Goal: Information Seeking & Learning: Learn about a topic

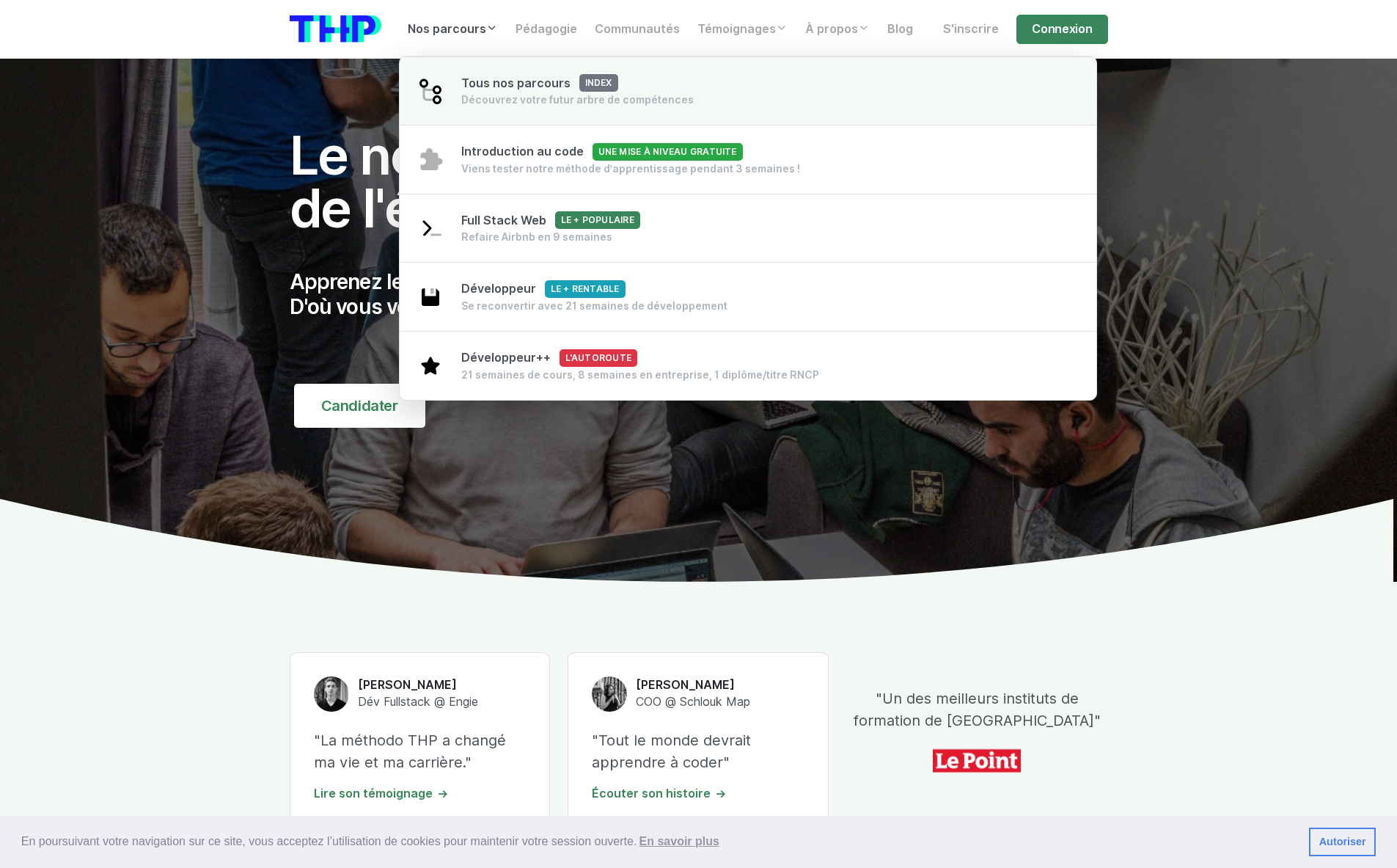
click at [496, 99] on div "Découvrez votre futur arbre de compétences" at bounding box center [577, 99] width 232 height 14
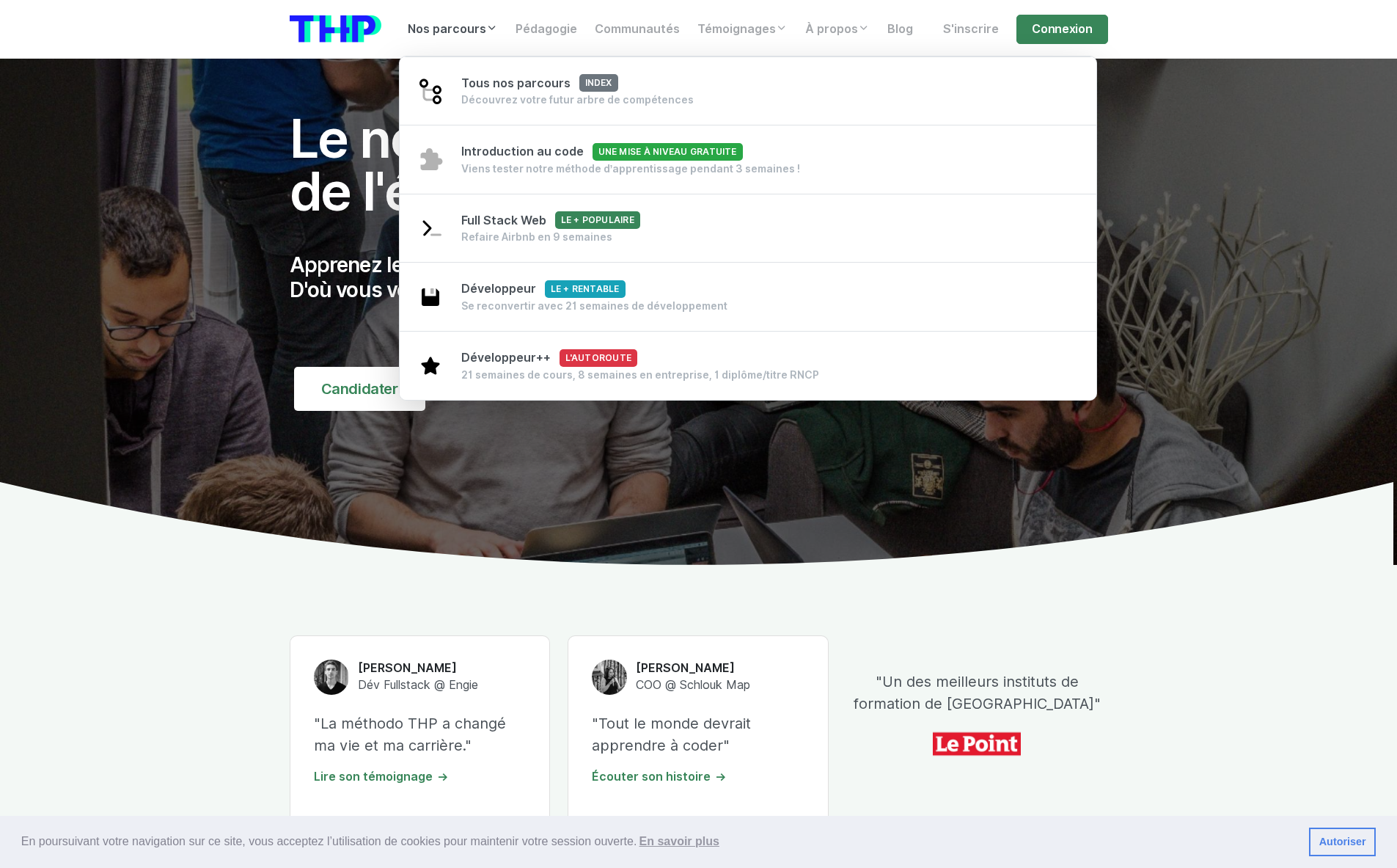
scroll to position [19, 0]
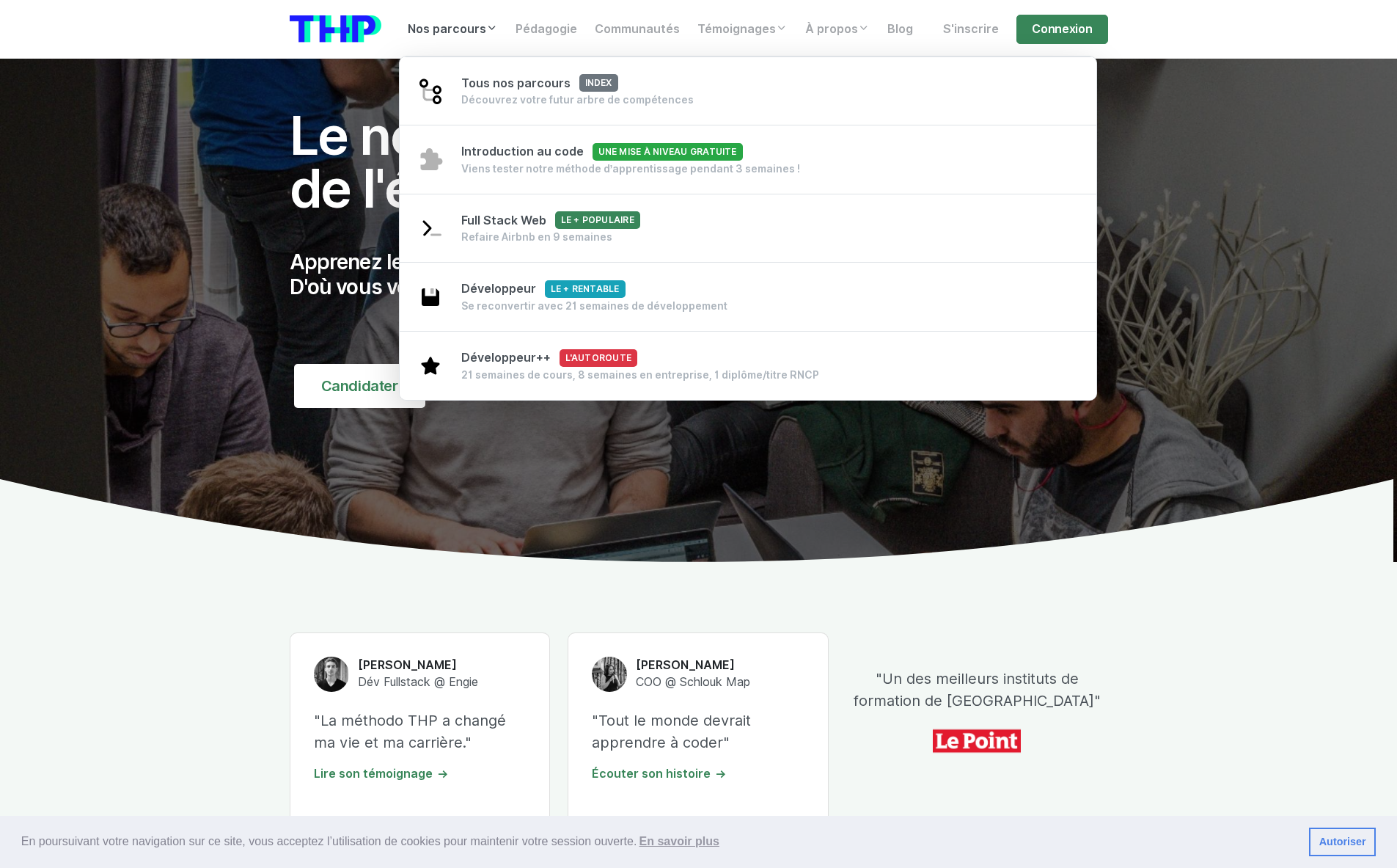
click at [232, 42] on nav "Nos parcours Tous nos parcours index Découvrez votre futur arbre de compétences…" at bounding box center [698, 29] width 1397 height 58
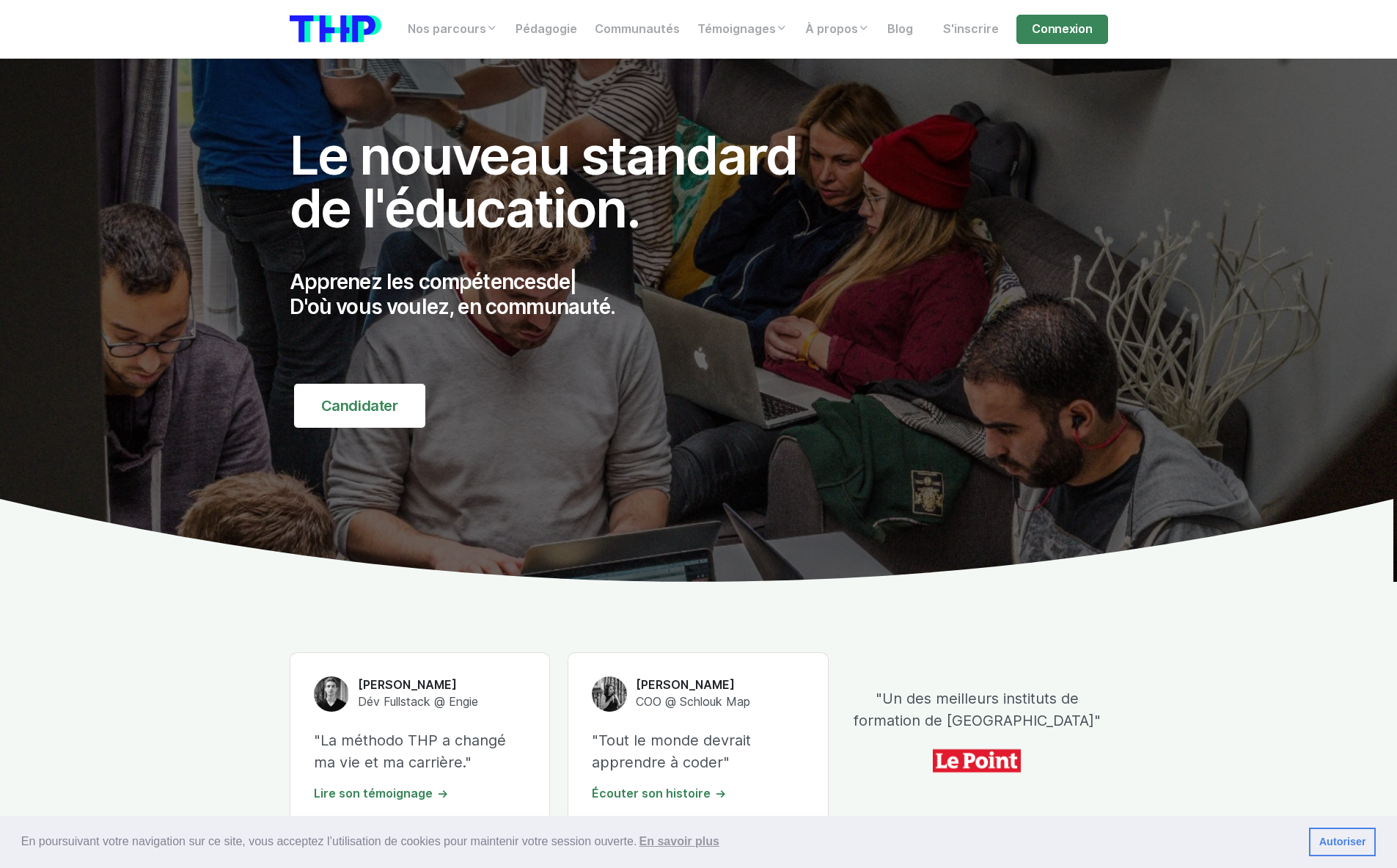
scroll to position [0, 0]
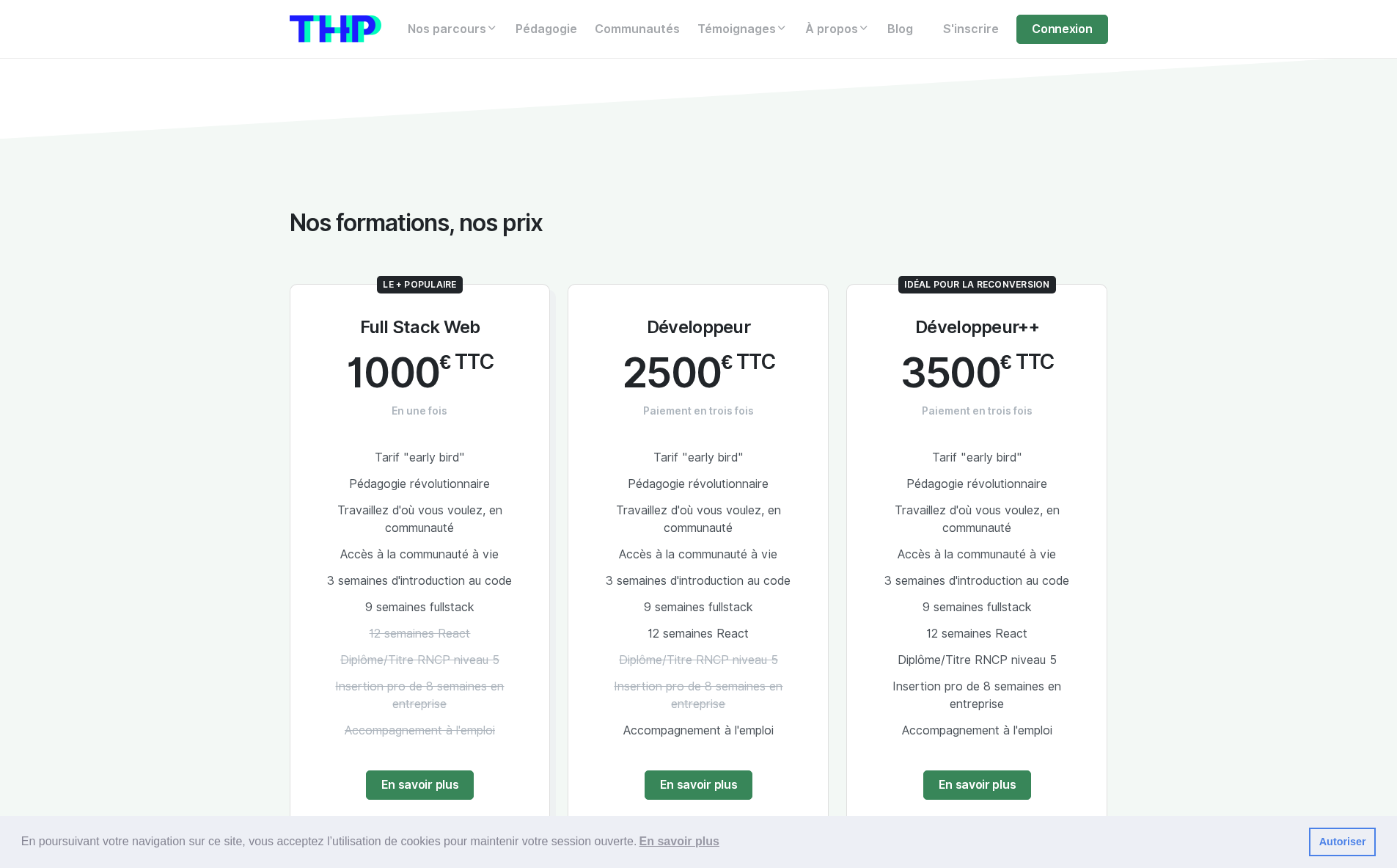
scroll to position [626, 0]
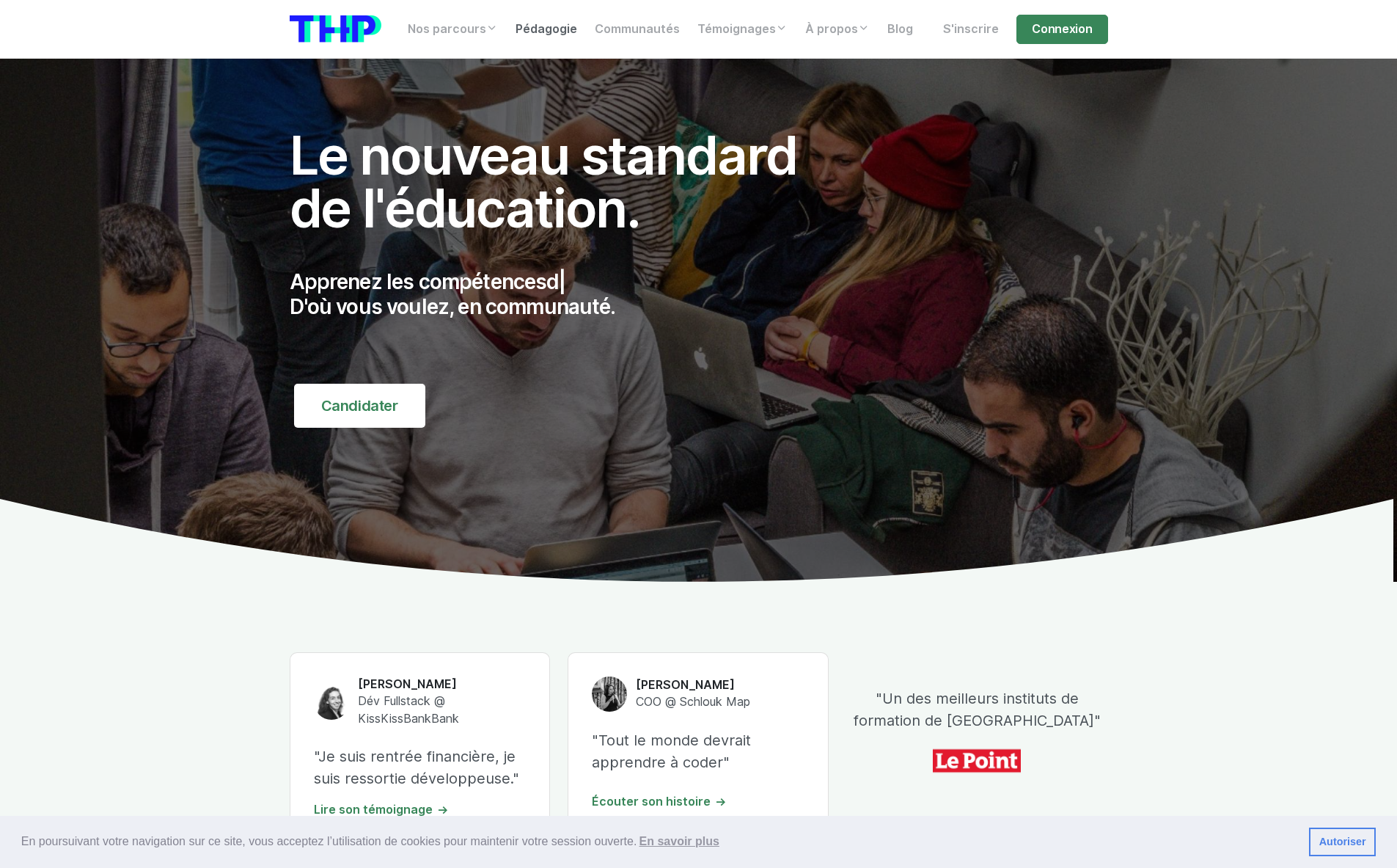
click at [547, 32] on link "Pédagogie" at bounding box center [546, 29] width 79 height 30
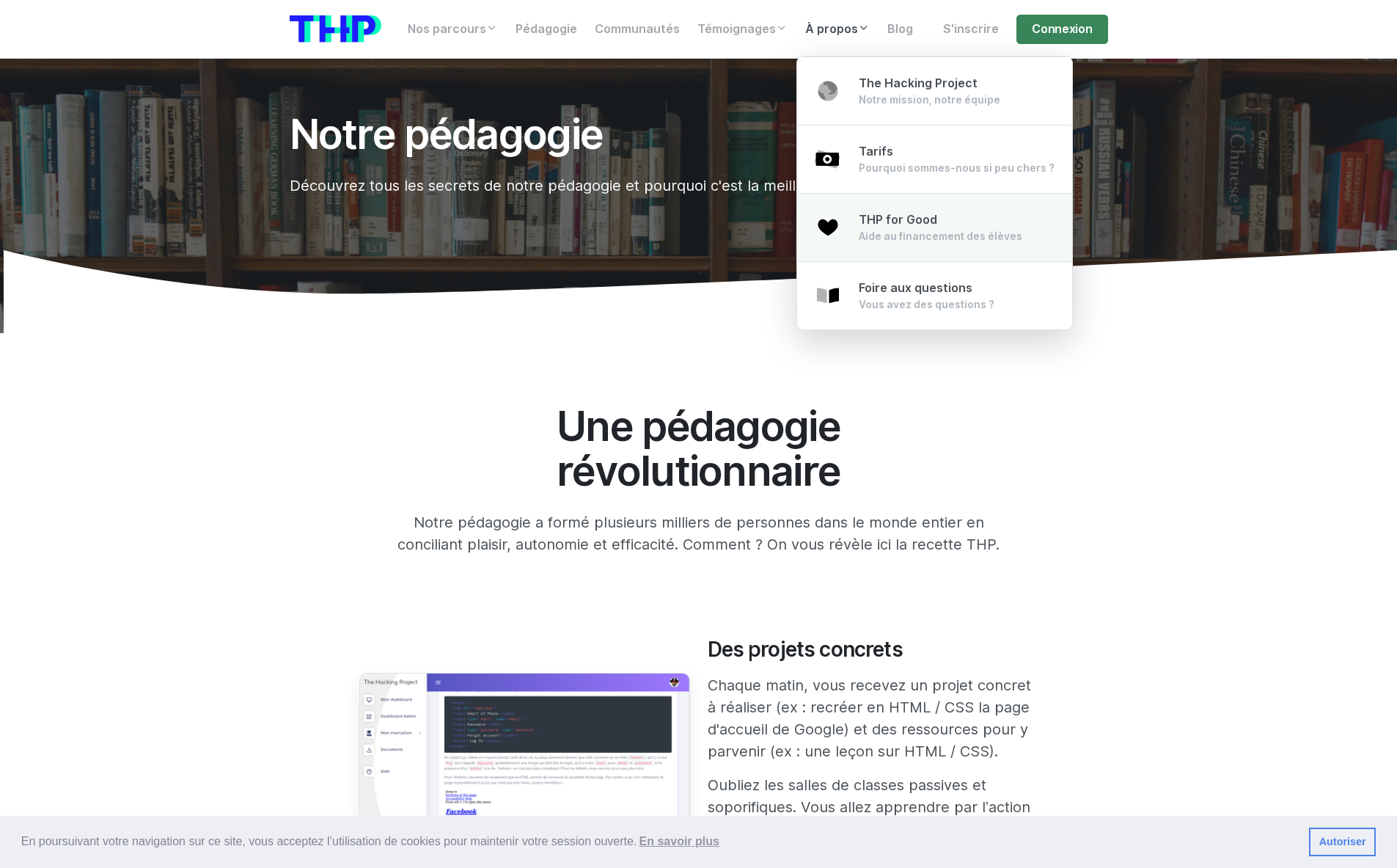
click at [897, 236] on div "Aide au financement des élèves" at bounding box center [940, 236] width 164 height 14
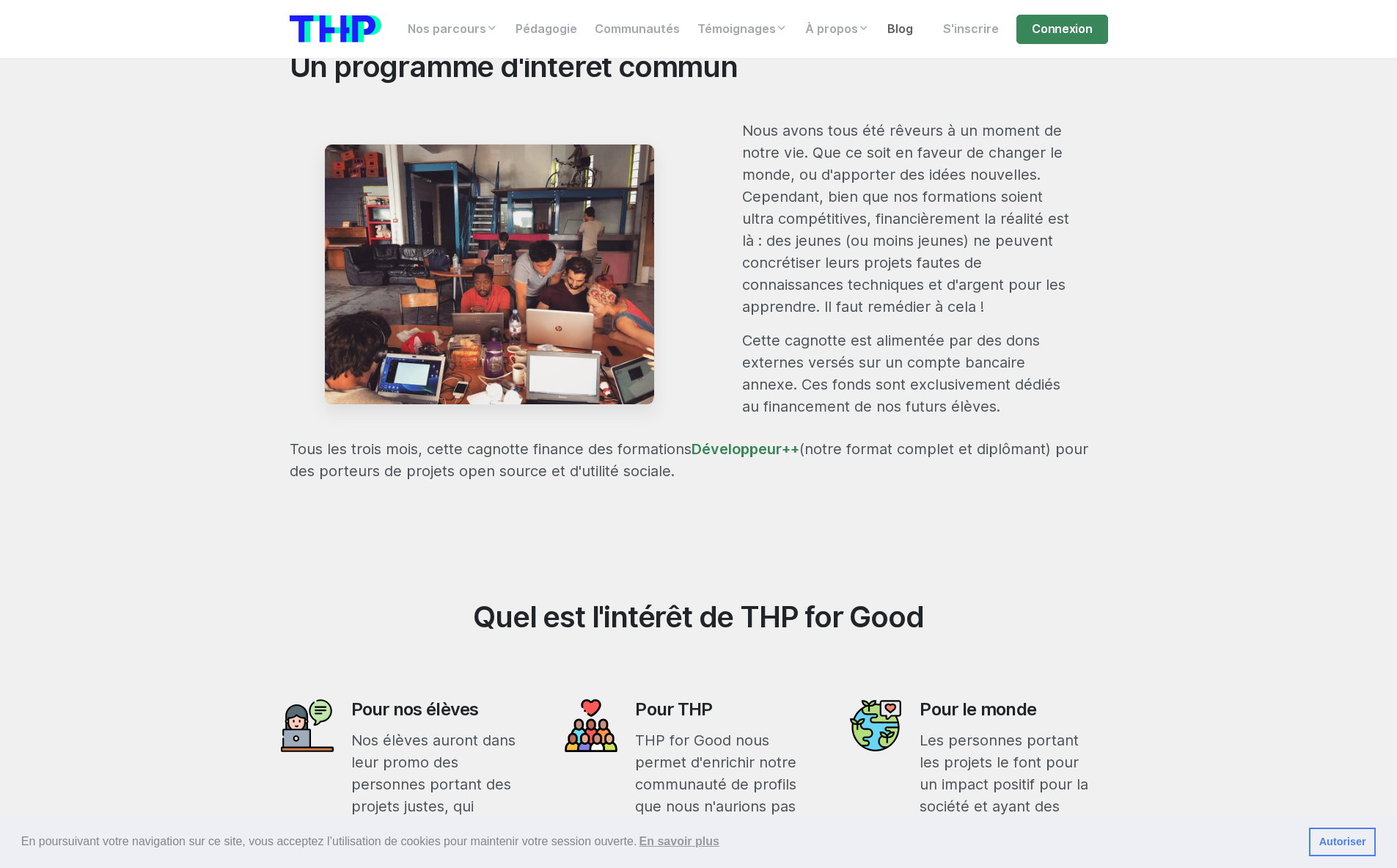
scroll to position [618, 0]
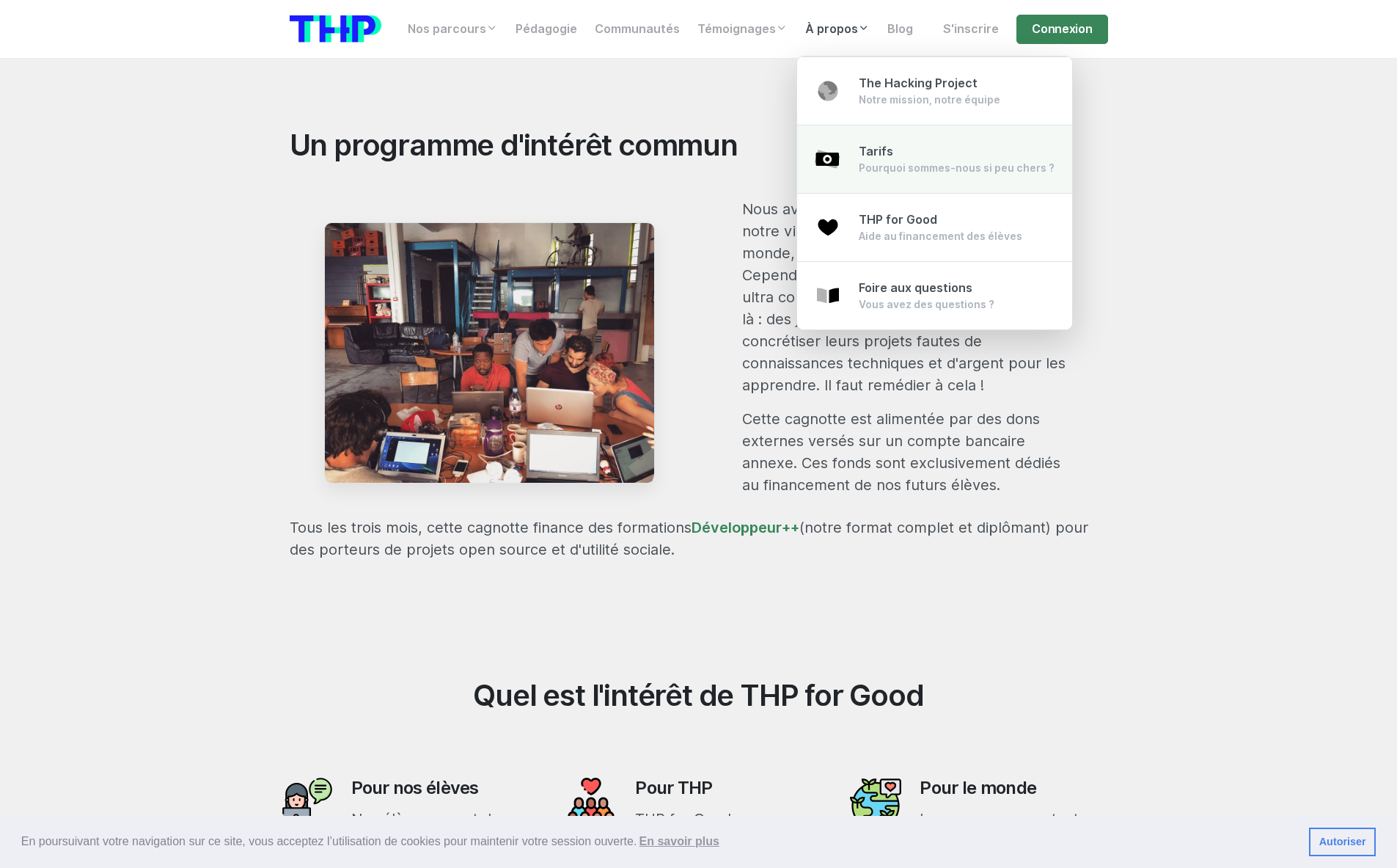
click at [882, 173] on div "Pourquoi sommes-nous si peu chers ?" at bounding box center [956, 168] width 196 height 14
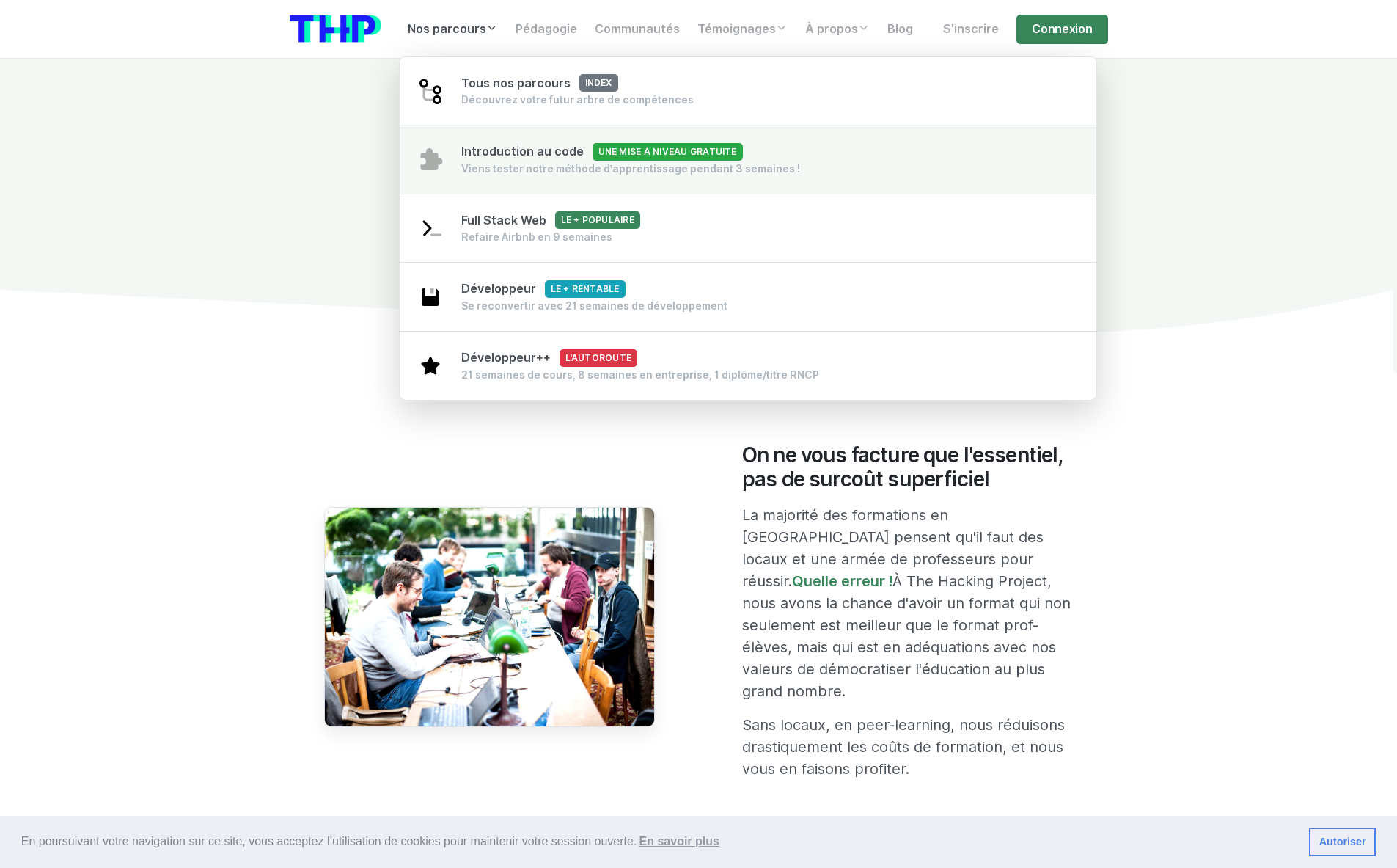
click at [559, 157] on span "Introduction au code Une mise à niveau gratuite" at bounding box center [602, 151] width 281 height 14
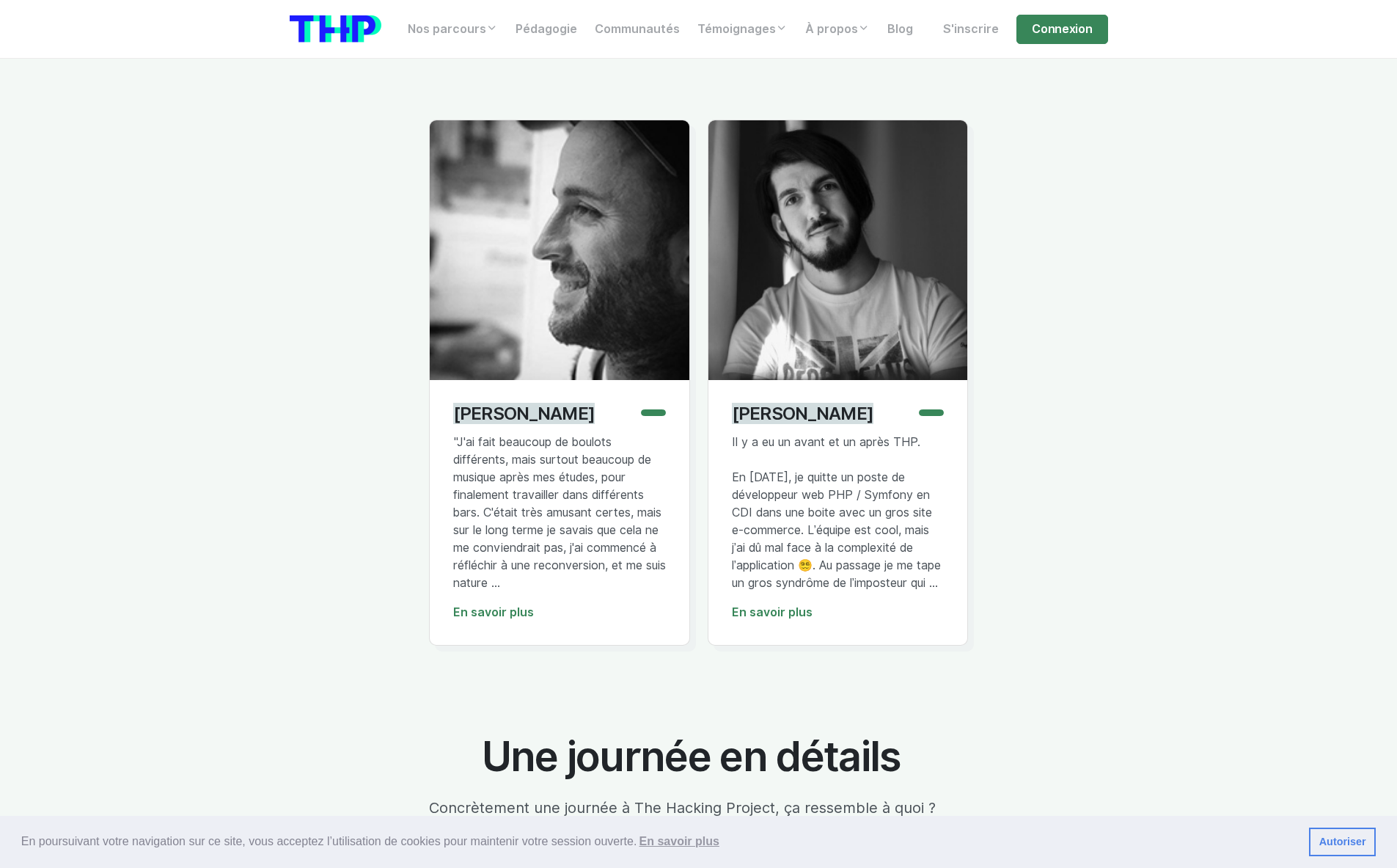
scroll to position [3530, 0]
